Goal: Navigation & Orientation: Find specific page/section

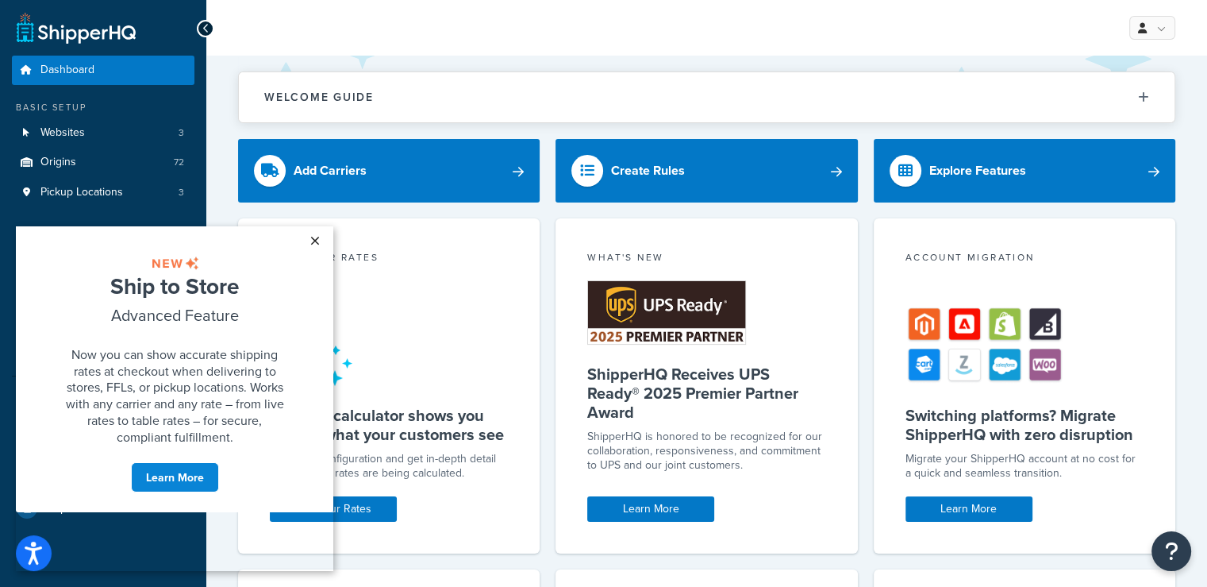
click at [313, 239] on link "×" at bounding box center [315, 240] width 28 height 29
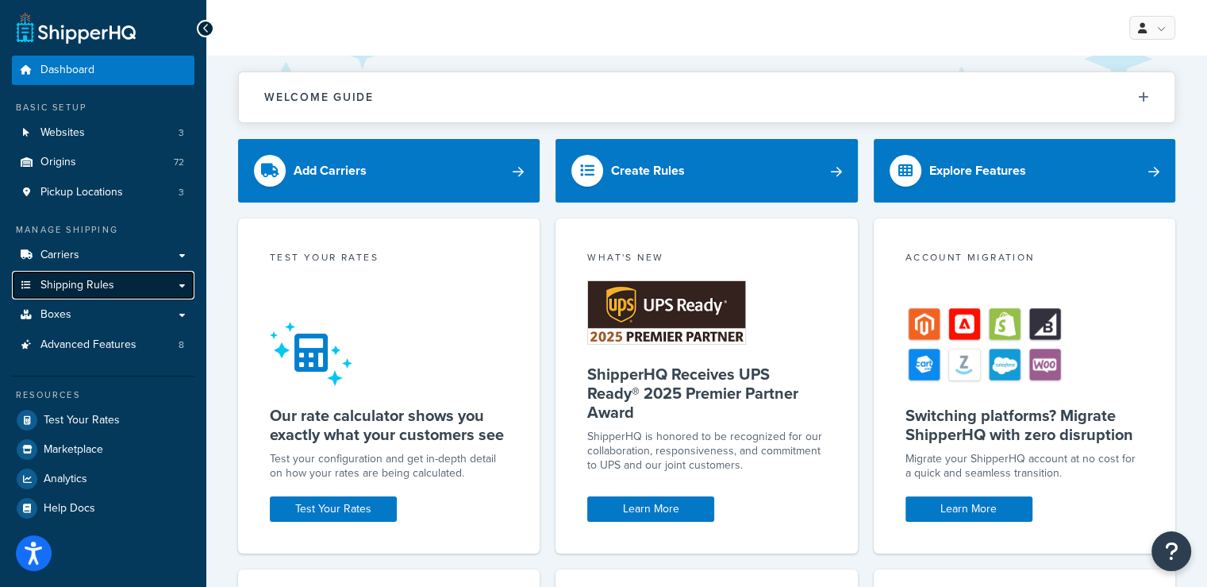
click at [128, 286] on link "Shipping Rules" at bounding box center [103, 285] width 183 height 29
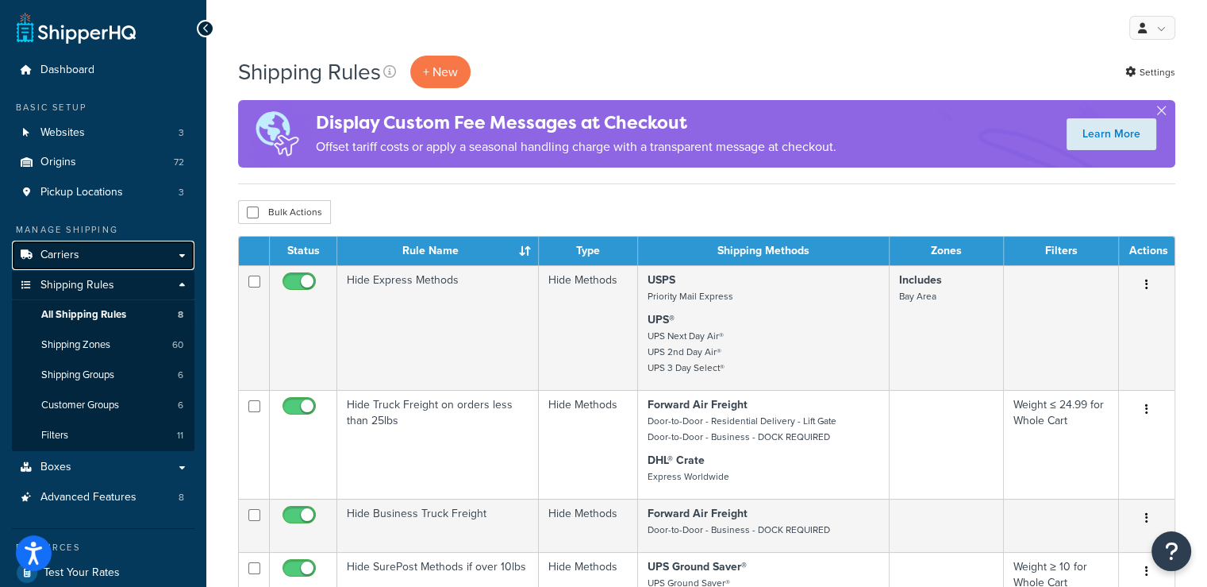
click at [85, 252] on link "Carriers" at bounding box center [103, 254] width 183 height 29
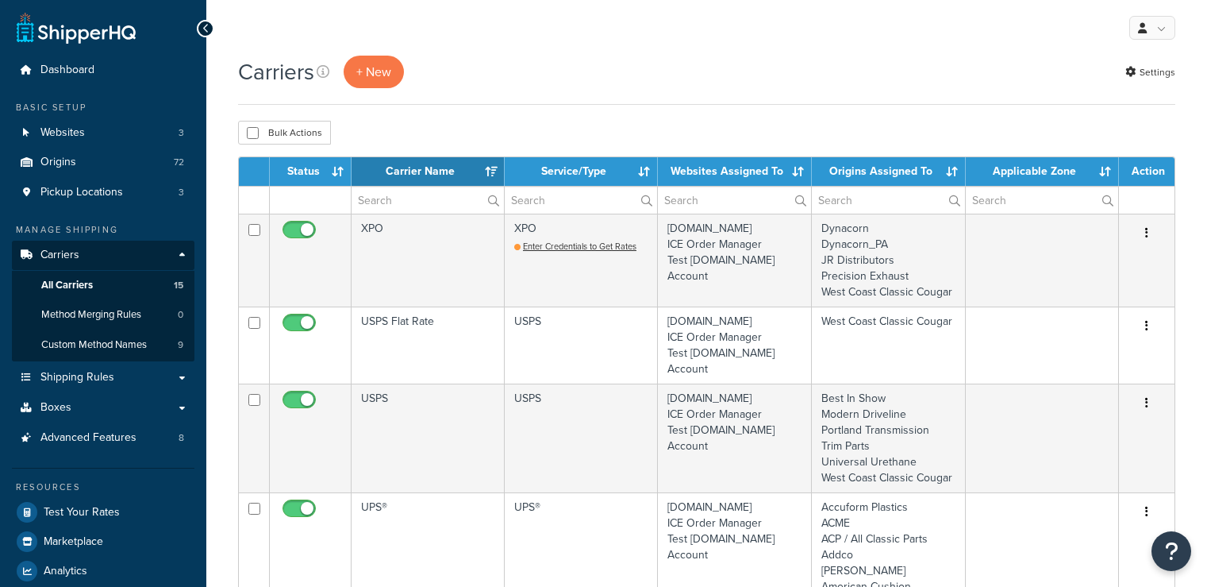
select select "15"
click at [98, 341] on span "Custom Method Names" at bounding box center [94, 344] width 106 height 13
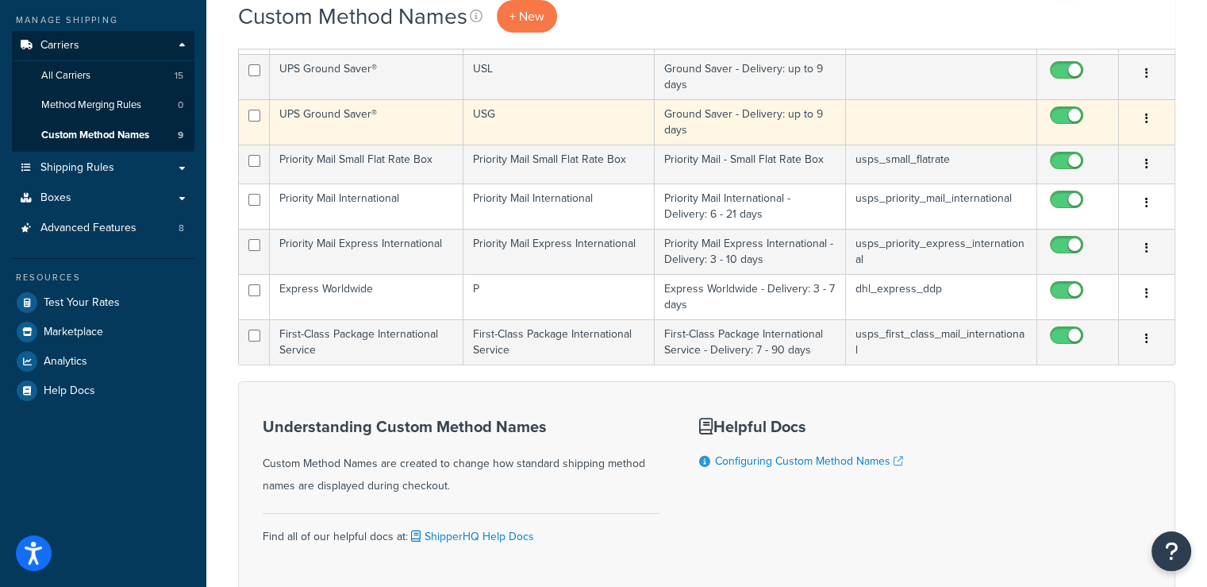
scroll to position [238, 0]
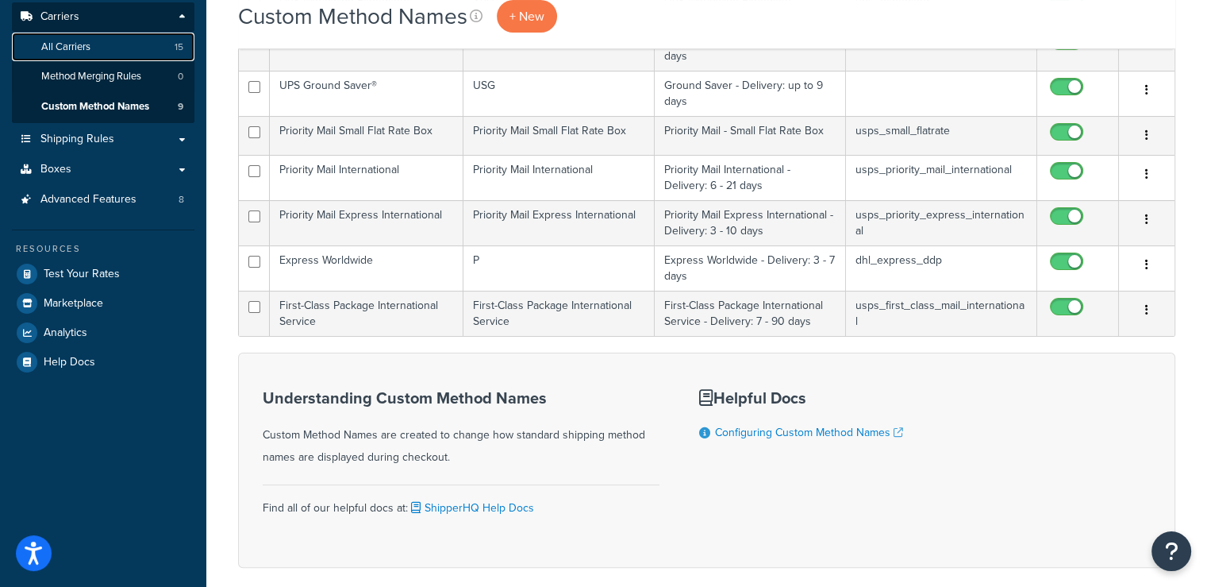
click at [72, 43] on span "All Carriers" at bounding box center [65, 46] width 49 height 13
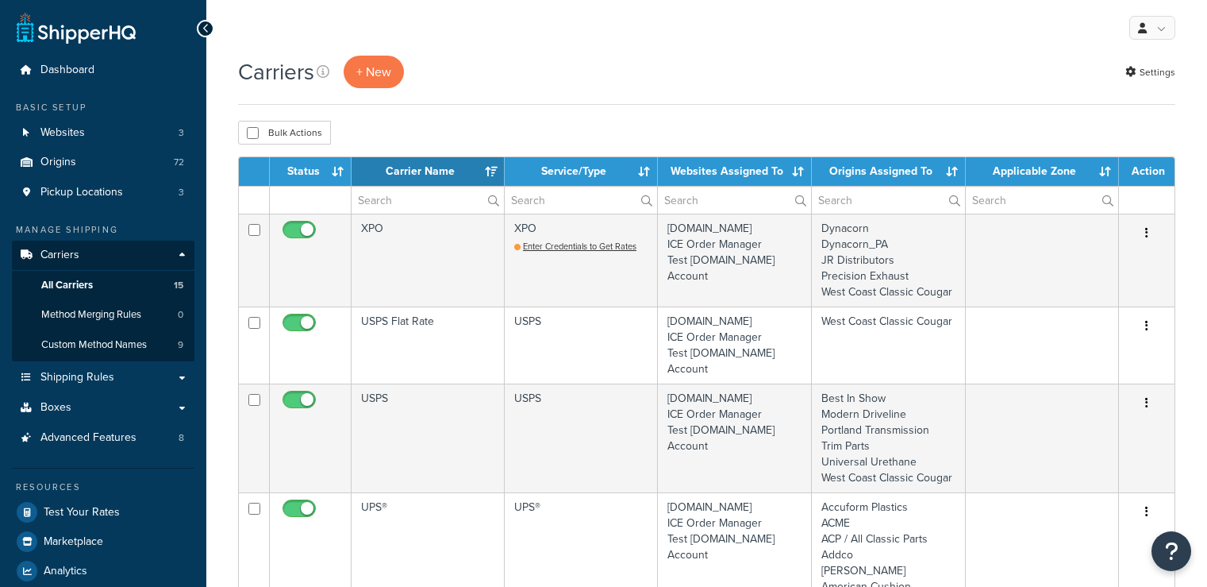
select select "15"
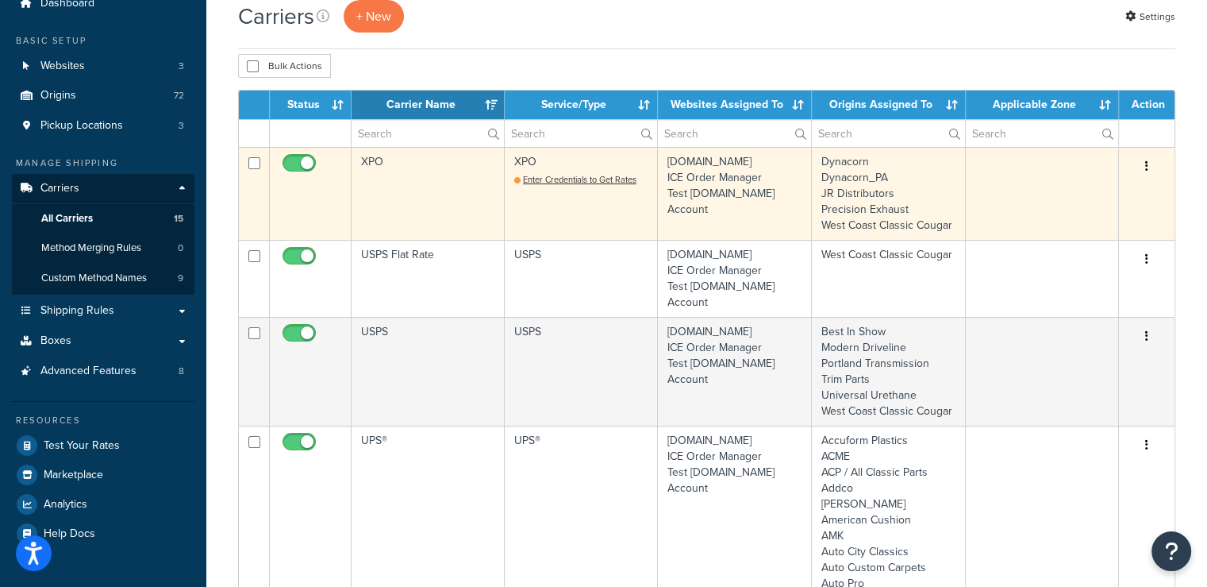
scroll to position [159, 0]
